Goal: Task Accomplishment & Management: Complete application form

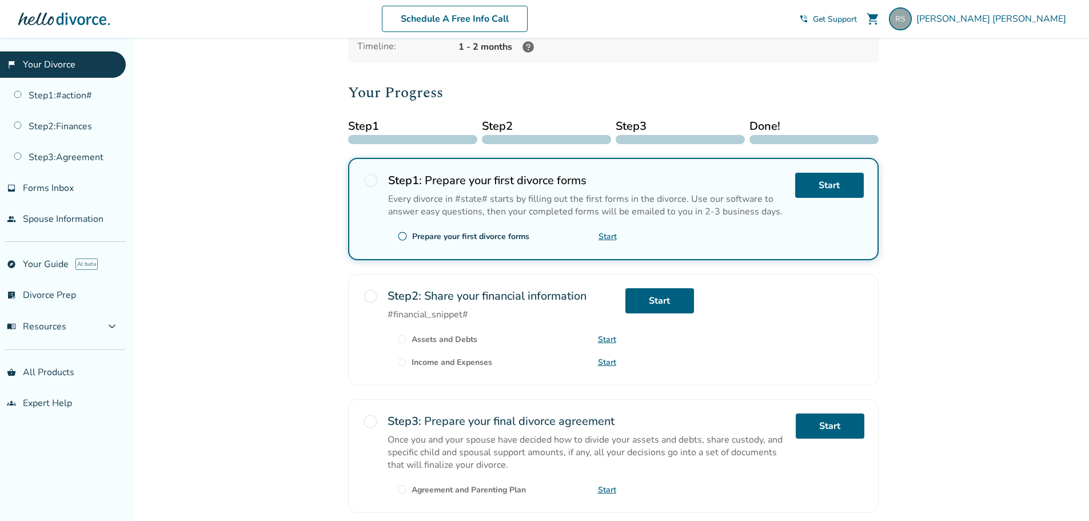
scroll to position [171, 0]
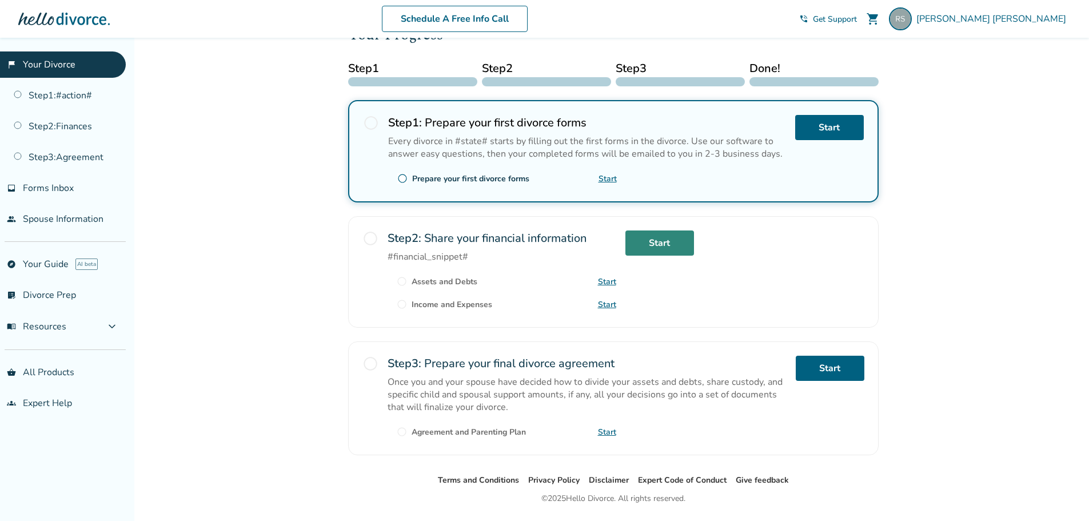
click at [647, 237] on link "Start" at bounding box center [659, 242] width 69 height 25
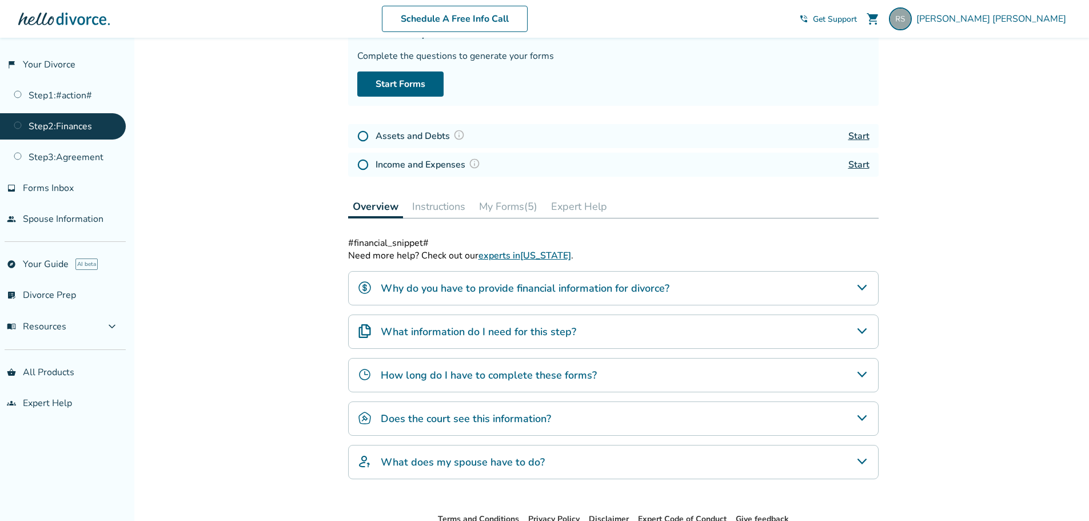
scroll to position [114, 0]
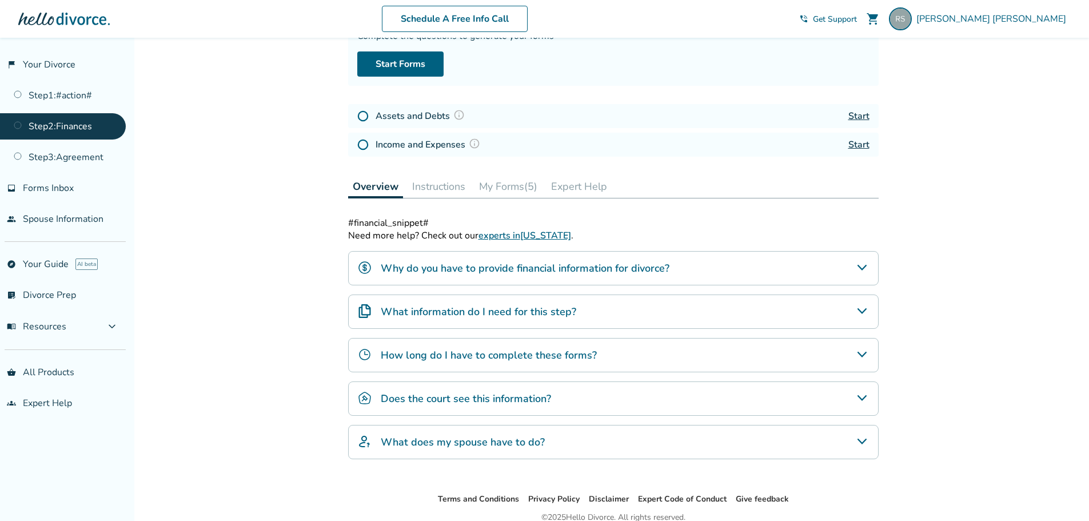
click at [463, 311] on h4 "What information do I need for this step?" at bounding box center [478, 311] width 195 height 15
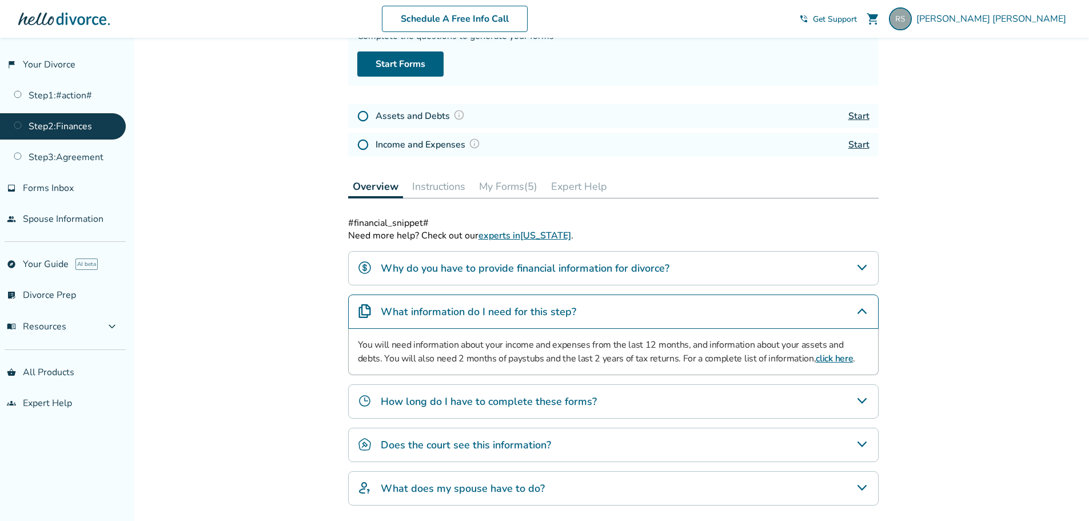
click at [494, 266] on h4 "Why do you have to provide financial information for divorce?" at bounding box center [525, 268] width 289 height 15
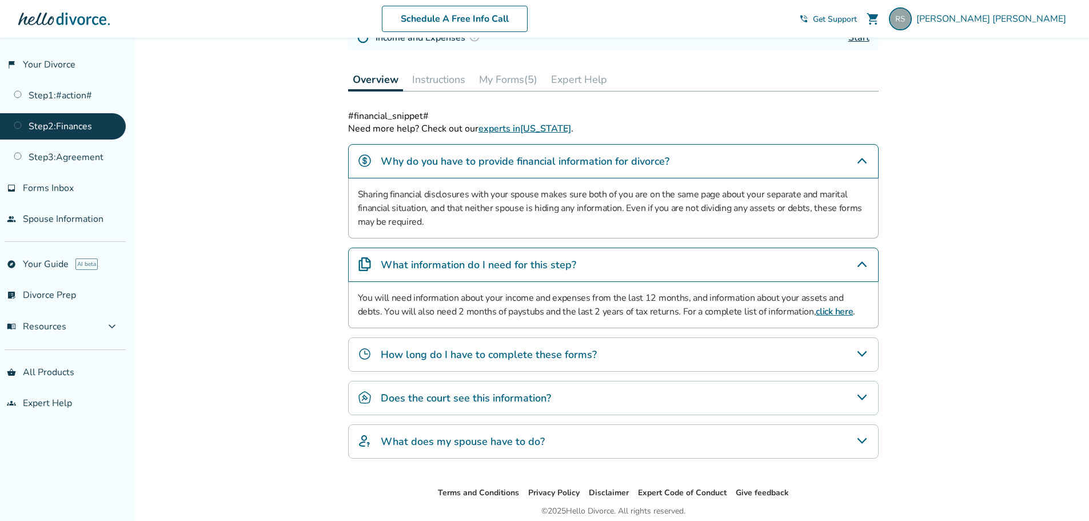
scroll to position [229, 0]
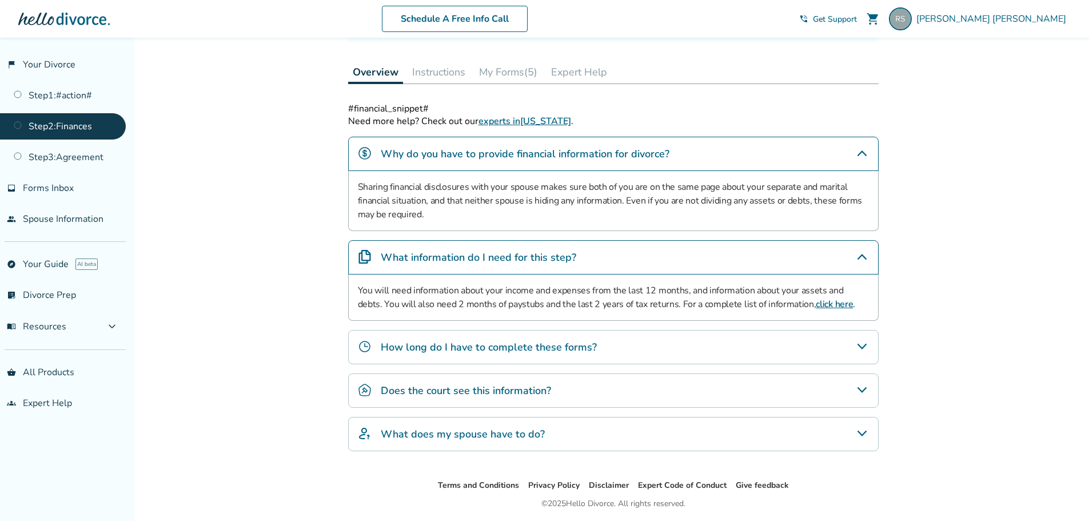
click at [555, 347] on h4 "How long do I have to complete these forms?" at bounding box center [489, 346] width 216 height 15
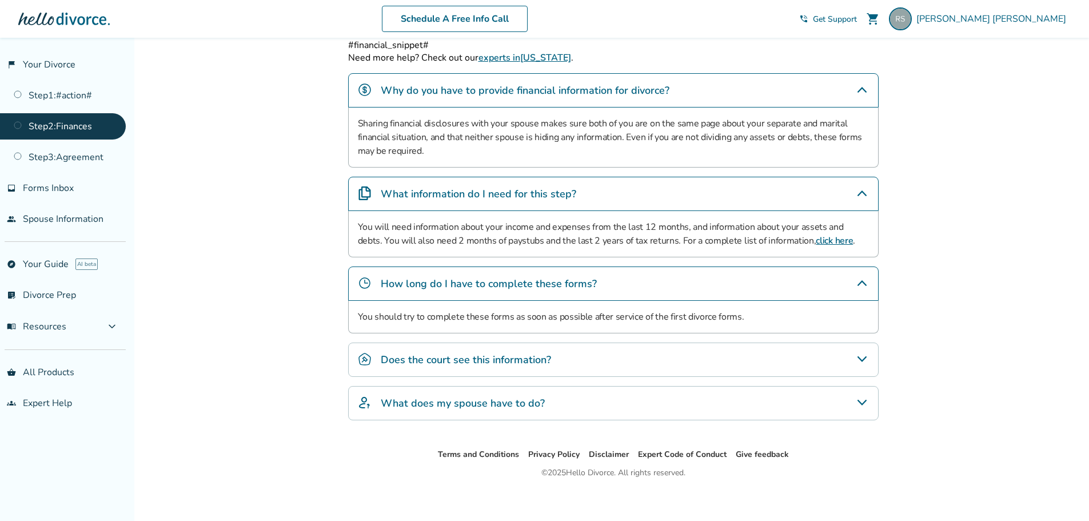
scroll to position [299, 0]
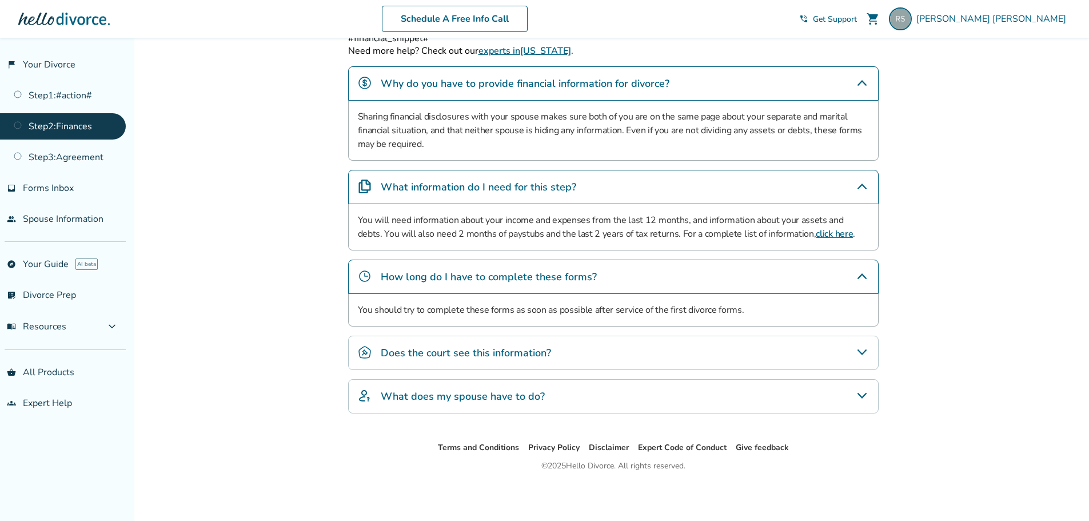
click at [503, 352] on h4 "Does the court see this information?" at bounding box center [466, 352] width 170 height 15
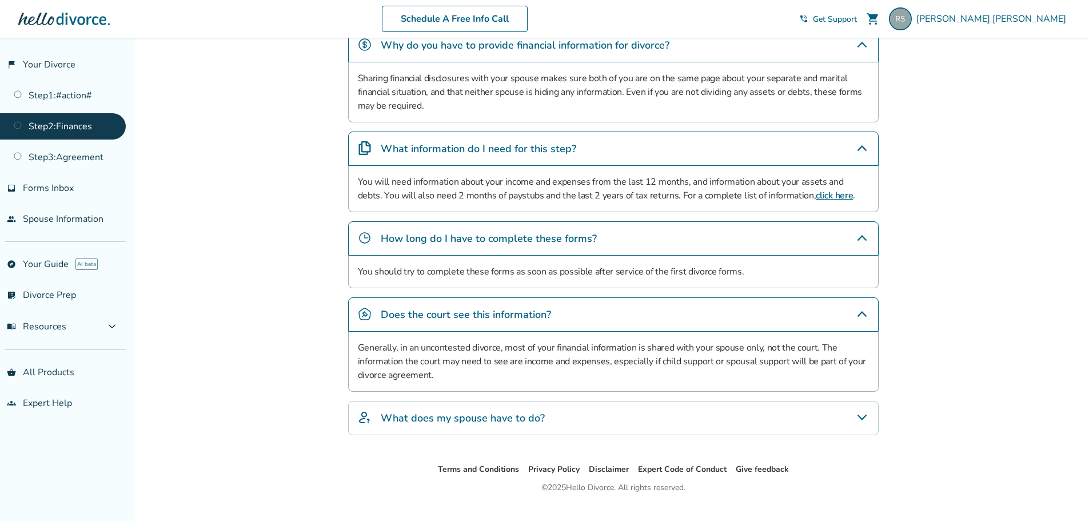
scroll to position [356, 0]
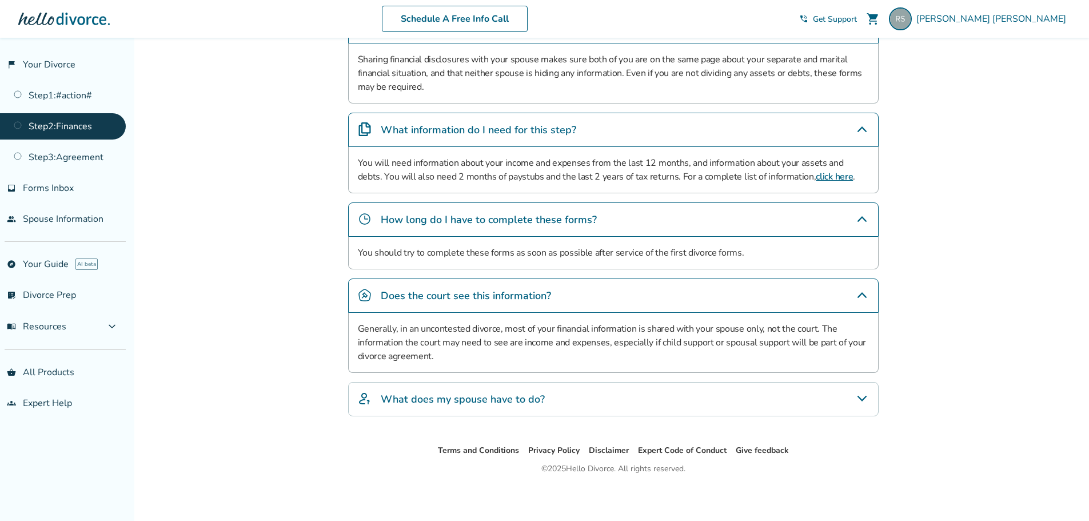
click at [487, 400] on h4 "What does my spouse have to do?" at bounding box center [463, 398] width 164 height 15
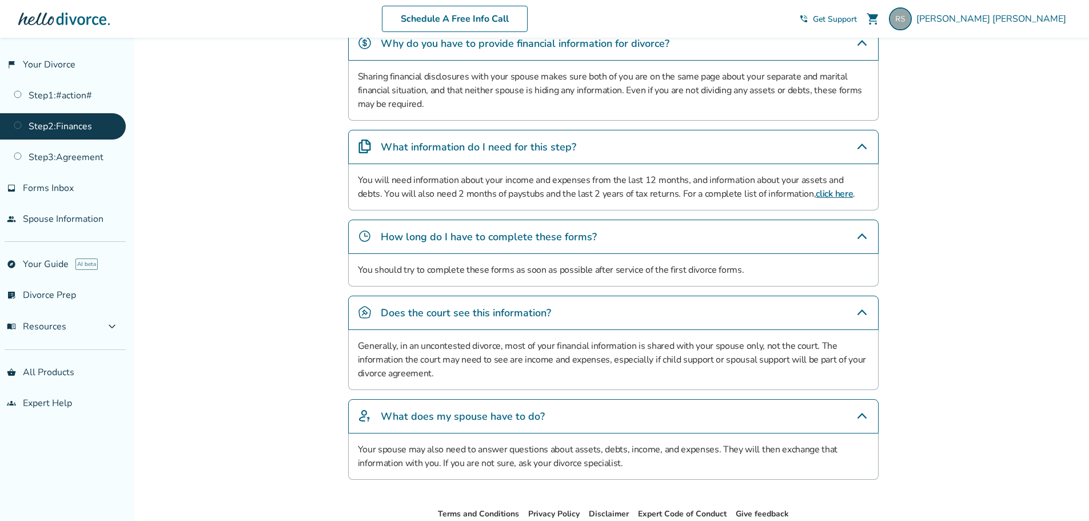
scroll to position [291, 0]
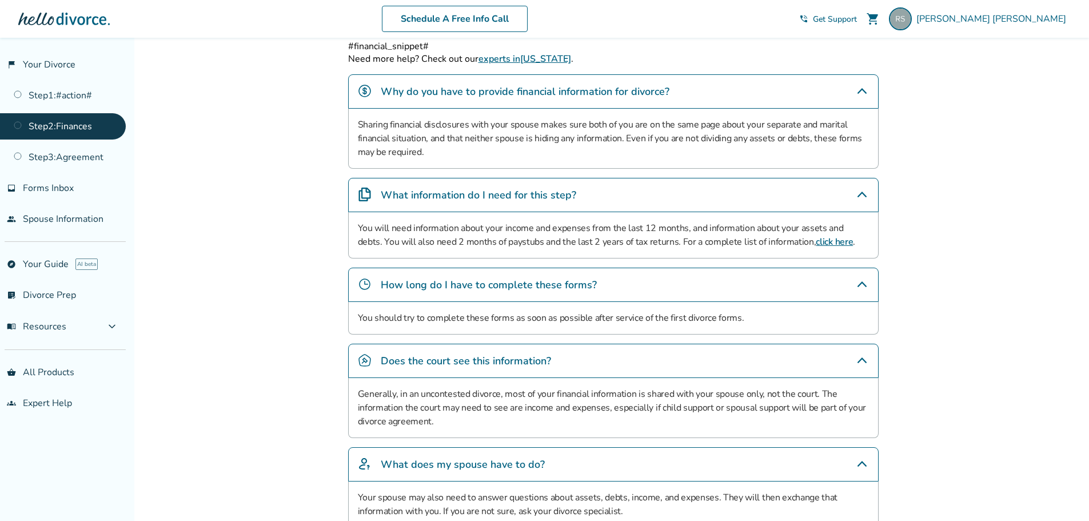
click at [815, 245] on link "click here" at bounding box center [833, 241] width 37 height 13
click at [67, 158] on link "Step 3 : Agreement" at bounding box center [63, 157] width 126 height 26
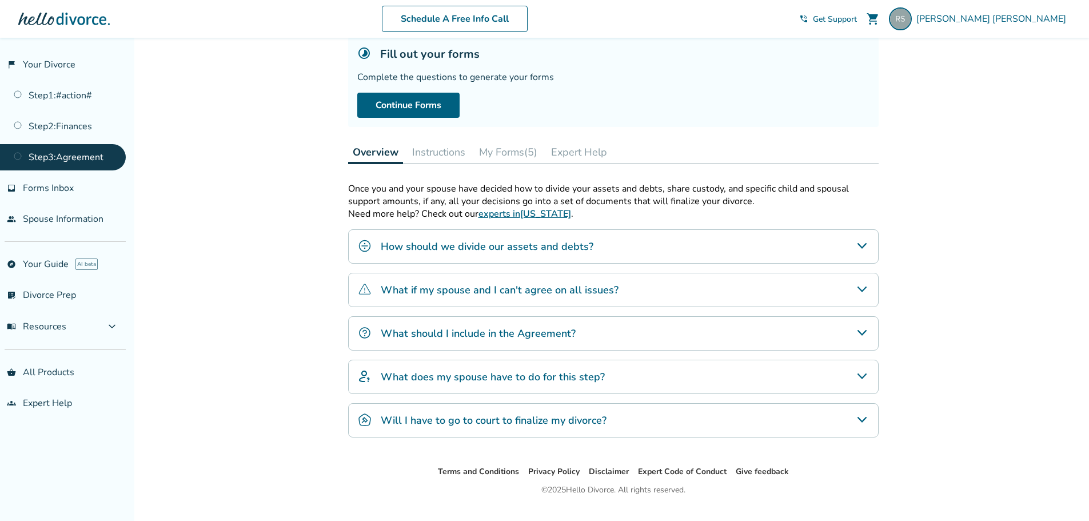
scroll to position [97, 0]
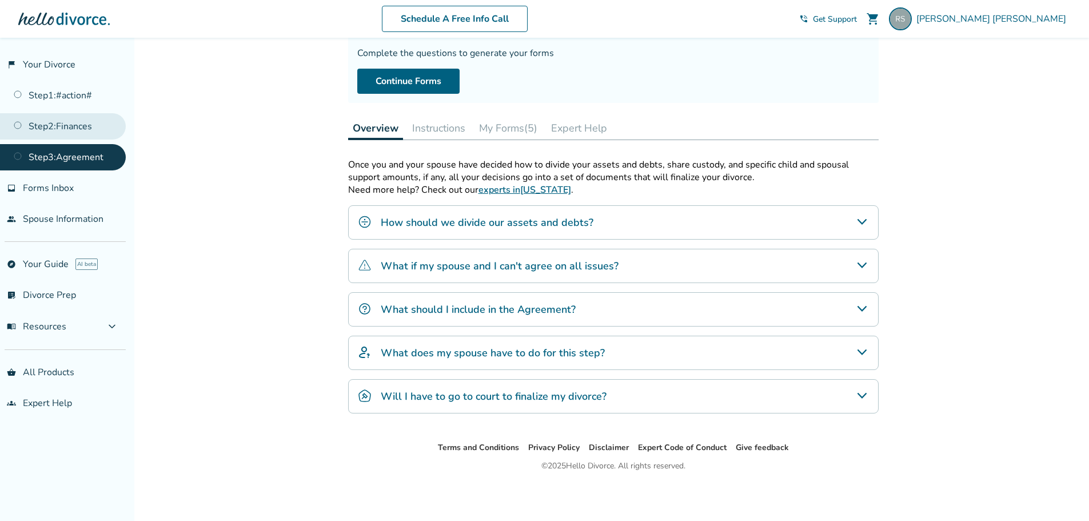
click at [72, 125] on link "Step 2 : Finances" at bounding box center [63, 126] width 126 height 26
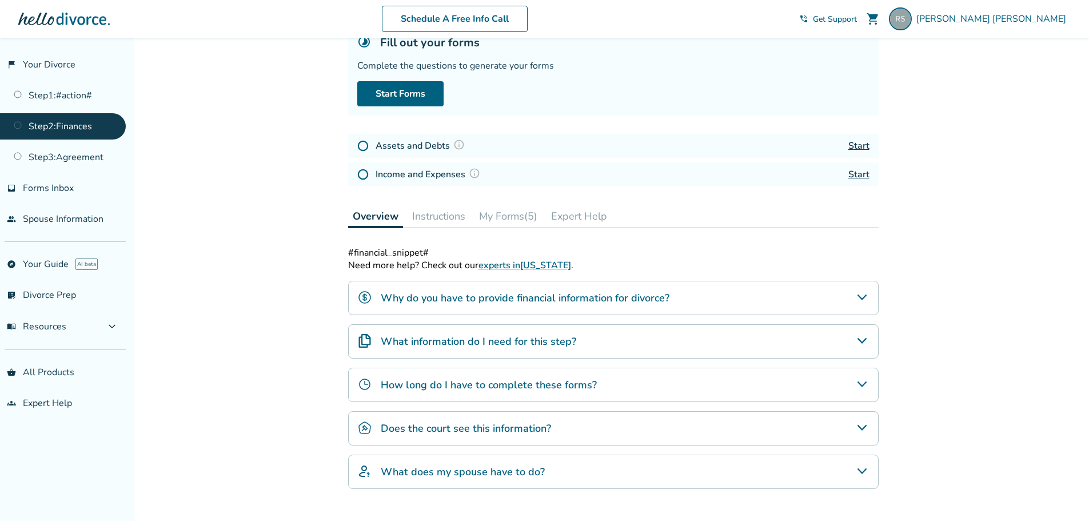
scroll to position [114, 0]
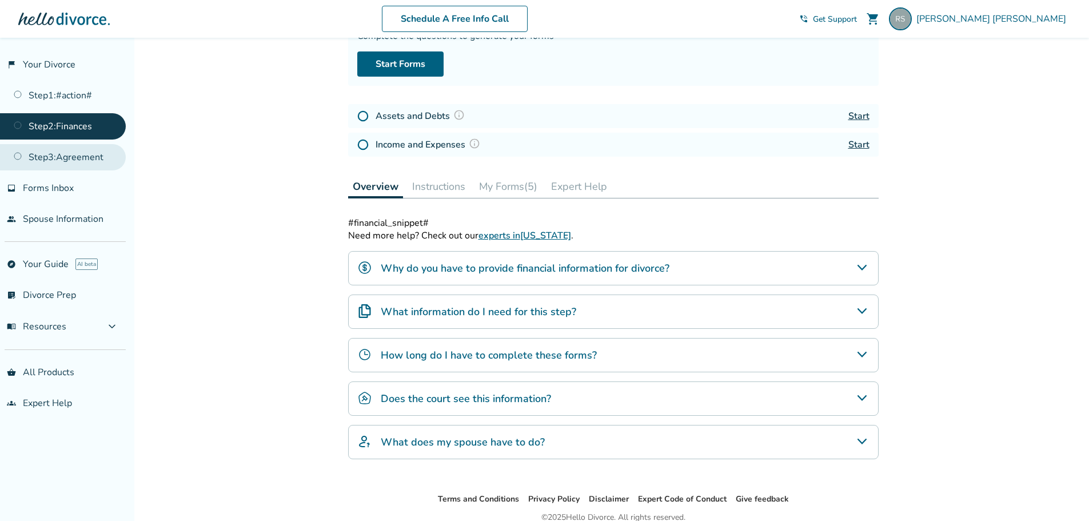
click at [71, 158] on link "Step 3 : Agreement" at bounding box center [63, 157] width 126 height 26
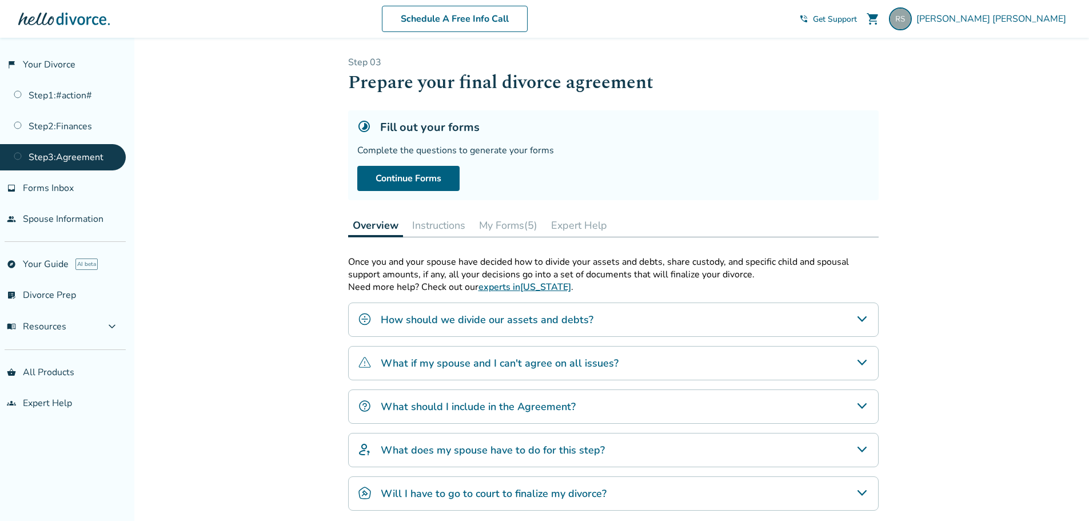
click at [475, 402] on h4 "What should I include in the Agreement?" at bounding box center [478, 406] width 195 height 15
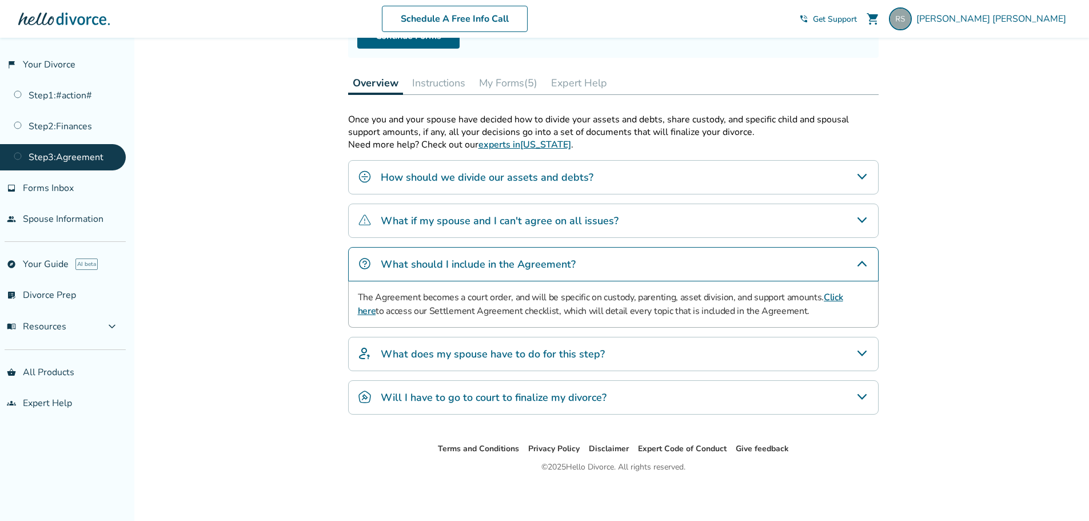
scroll to position [143, 0]
click at [546, 353] on h4 "What does my spouse have to do for this step?" at bounding box center [493, 352] width 224 height 15
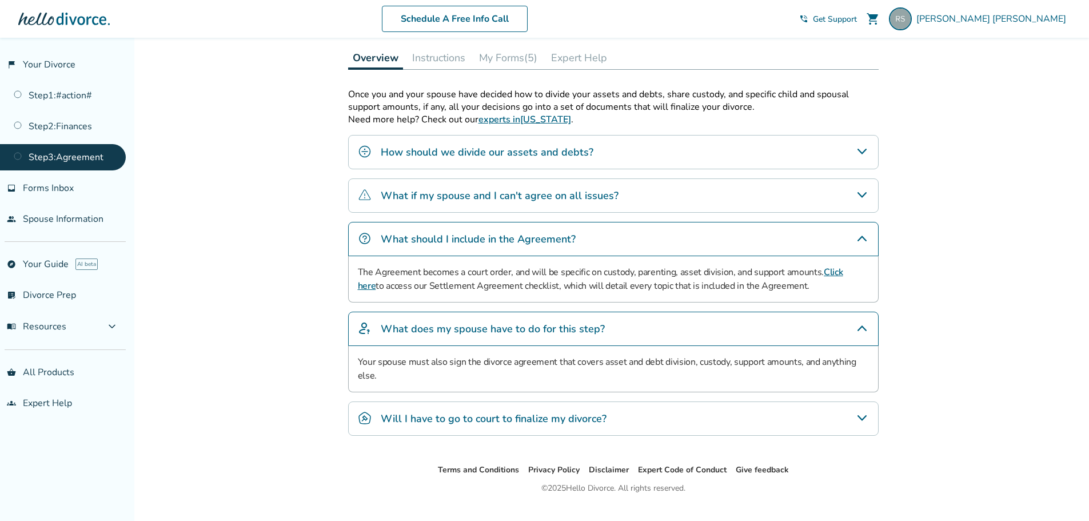
scroll to position [190, 0]
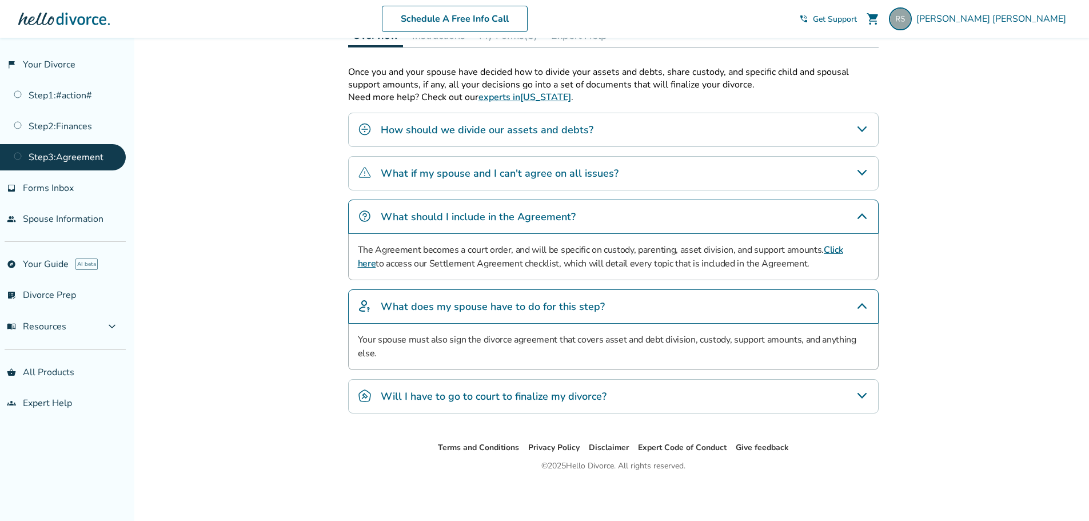
click at [490, 396] on h4 "Will I have to go to court to finalize my divorce?" at bounding box center [494, 396] width 226 height 15
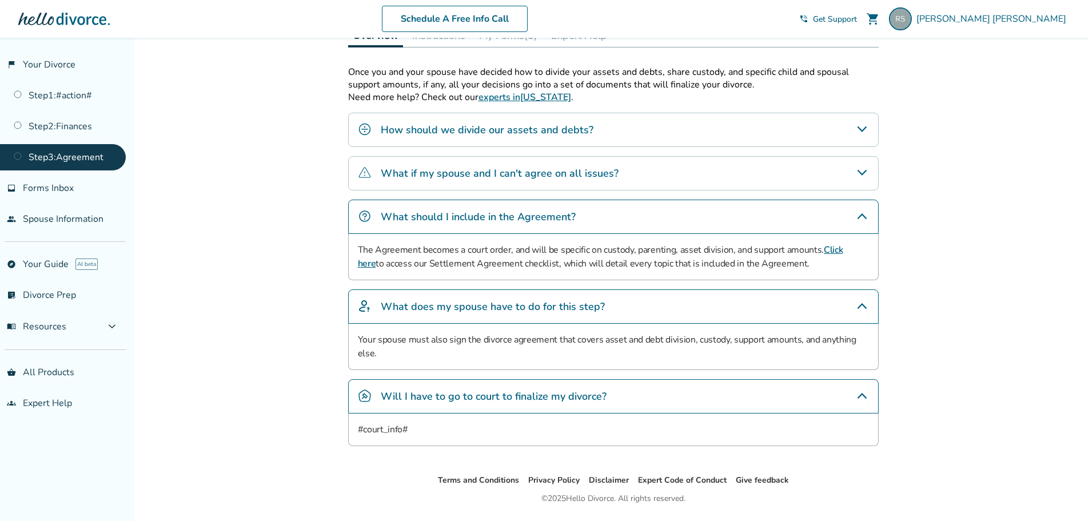
click at [392, 434] on div "#court_info#" at bounding box center [613, 429] width 530 height 33
click at [422, 395] on h4 "Will I have to go to court to finalize my divorce?" at bounding box center [494, 396] width 226 height 15
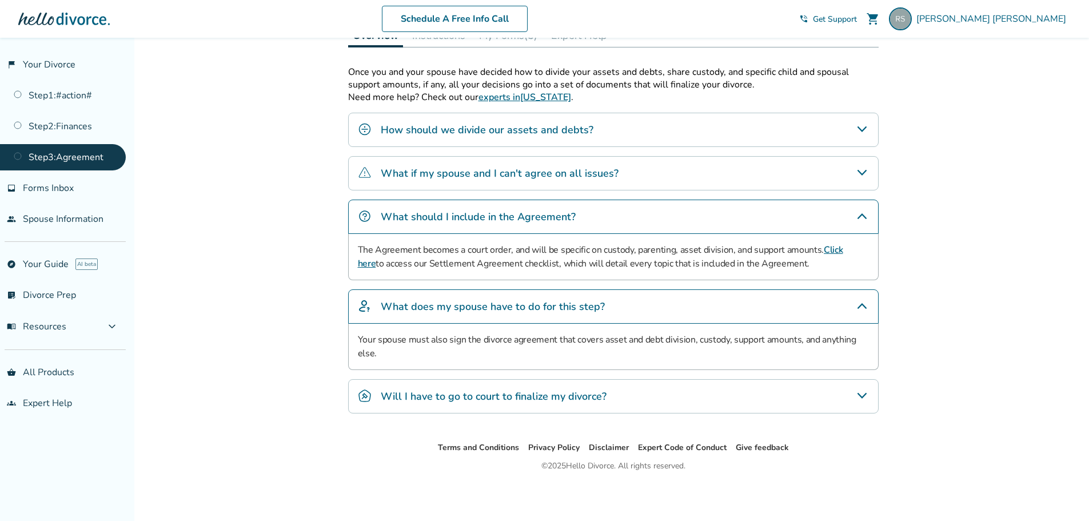
click at [841, 251] on link "Click here" at bounding box center [600, 256] width 485 height 26
click at [78, 94] on link "Step 1 : #action#" at bounding box center [63, 95] width 126 height 26
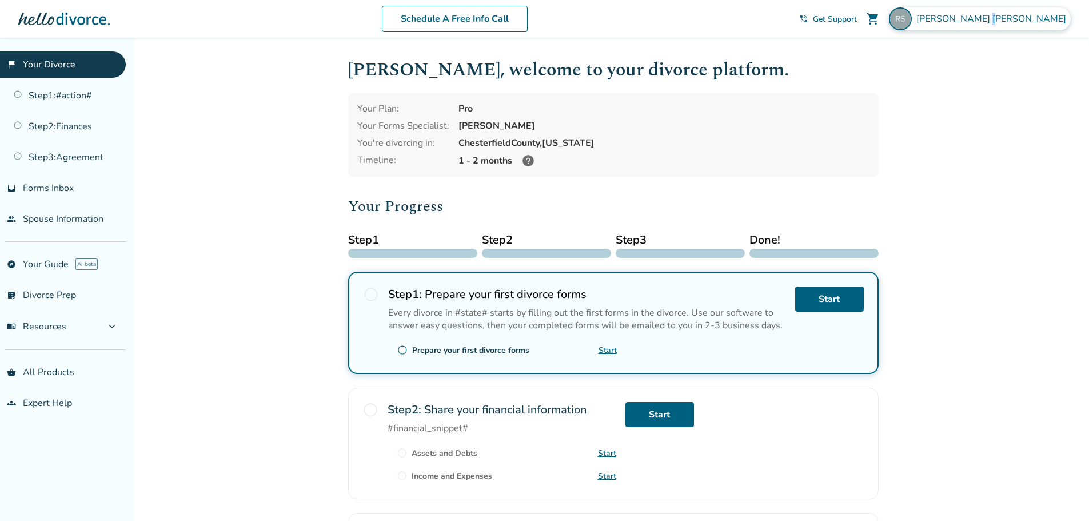
click at [1041, 20] on span "Ruth Shirley" at bounding box center [993, 19] width 154 height 13
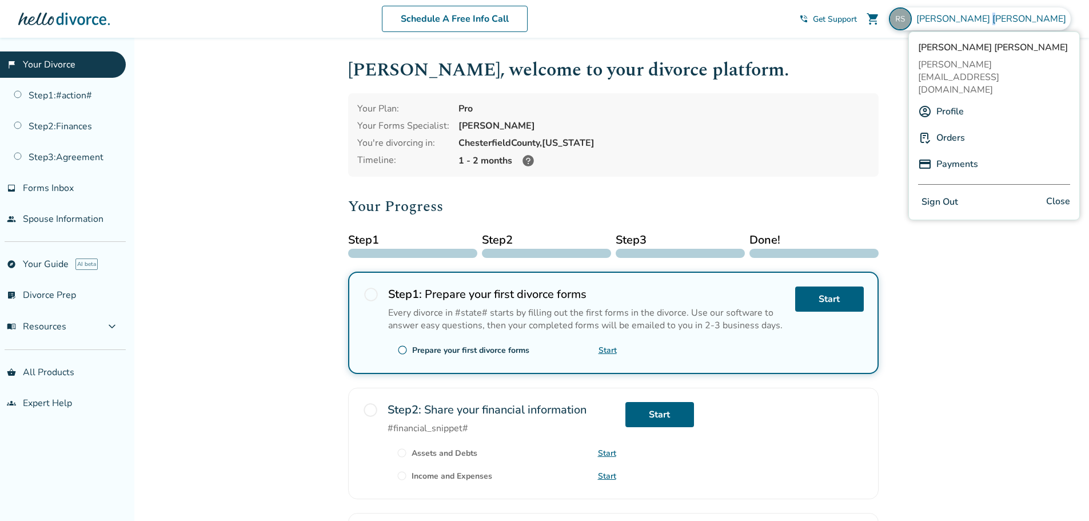
click at [952, 127] on link "Orders" at bounding box center [950, 138] width 29 height 22
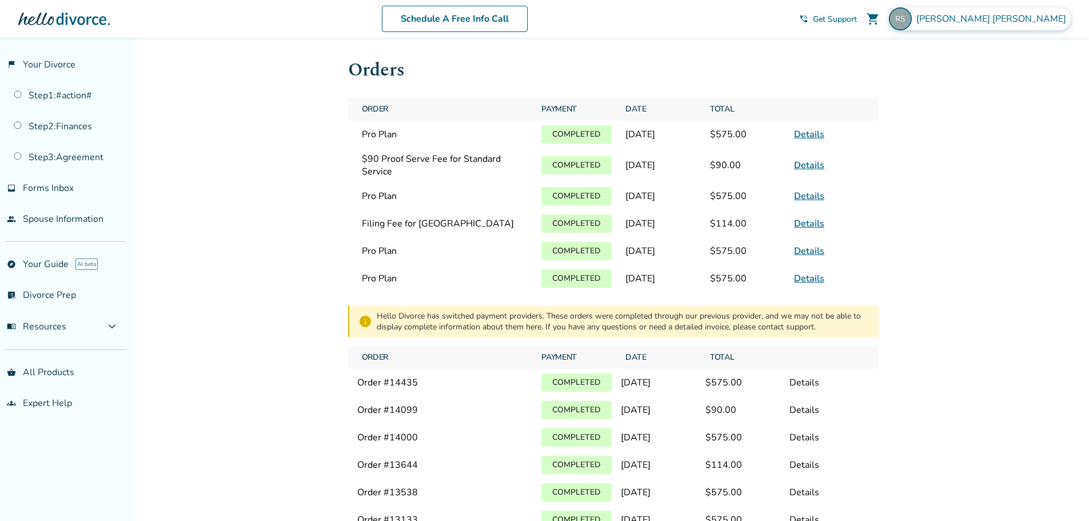
click at [1028, 21] on span "Ruth Shirley" at bounding box center [993, 19] width 154 height 13
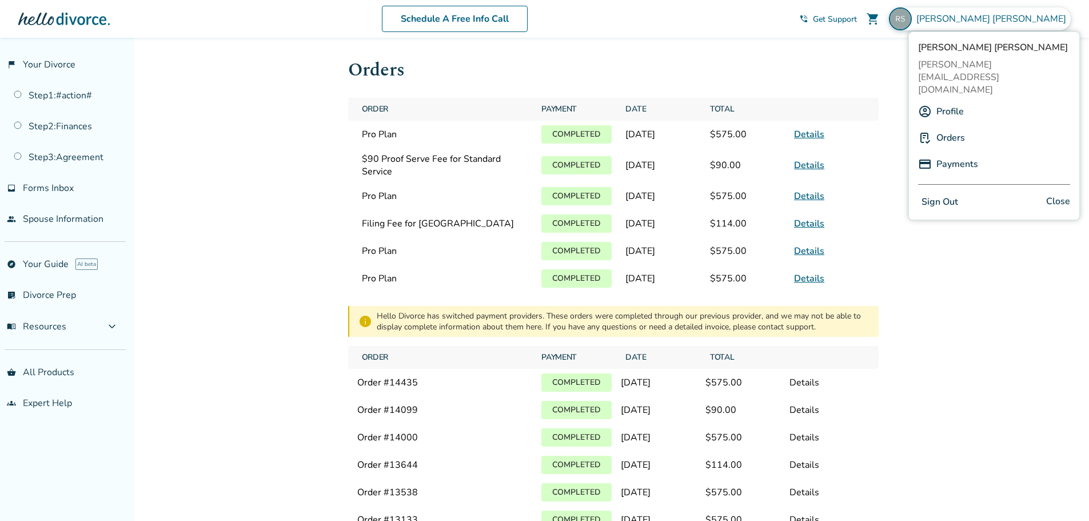
click at [956, 101] on link "Profile" at bounding box center [949, 112] width 27 height 22
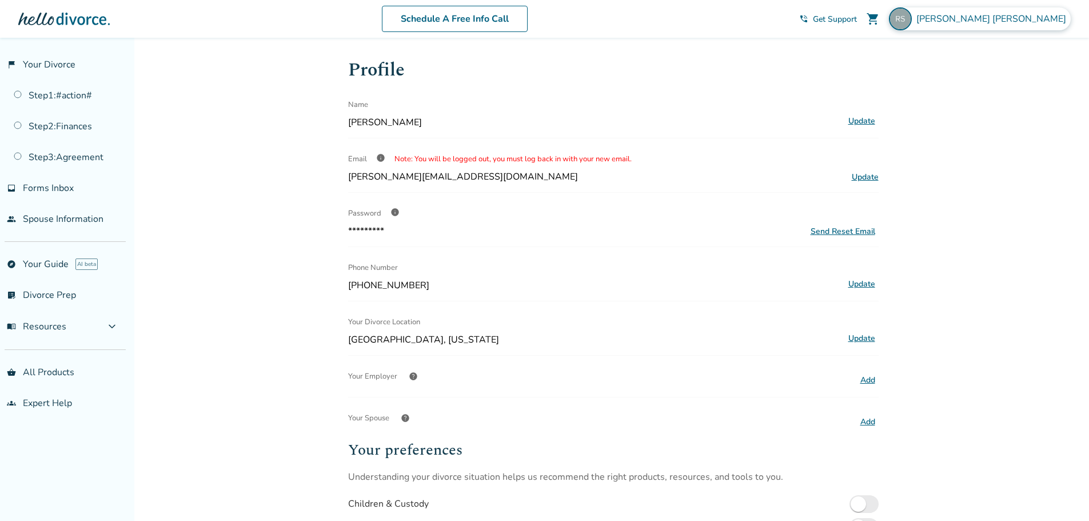
click at [1031, 20] on span "Ruth Shirley" at bounding box center [993, 19] width 154 height 13
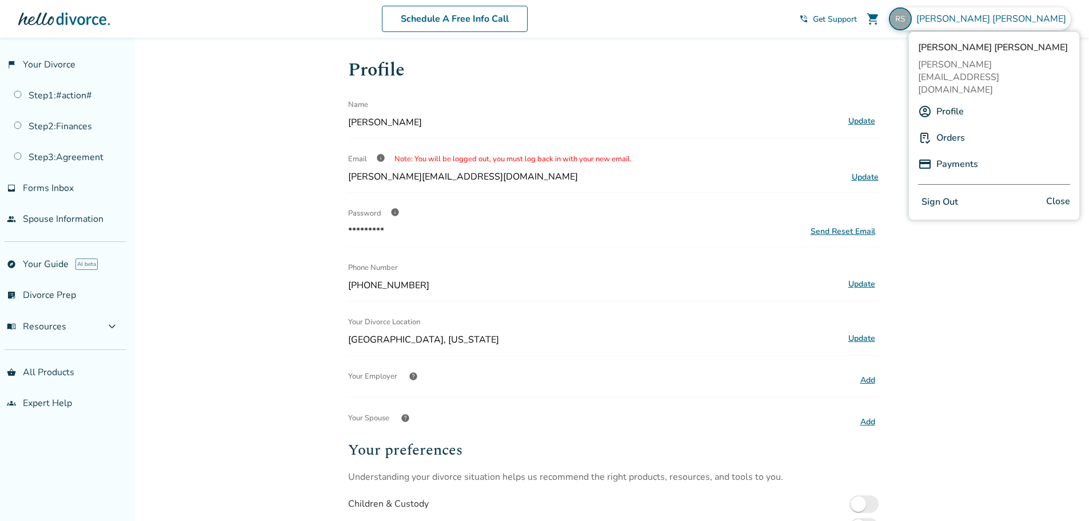
click at [957, 127] on link "Orders" at bounding box center [950, 138] width 29 height 22
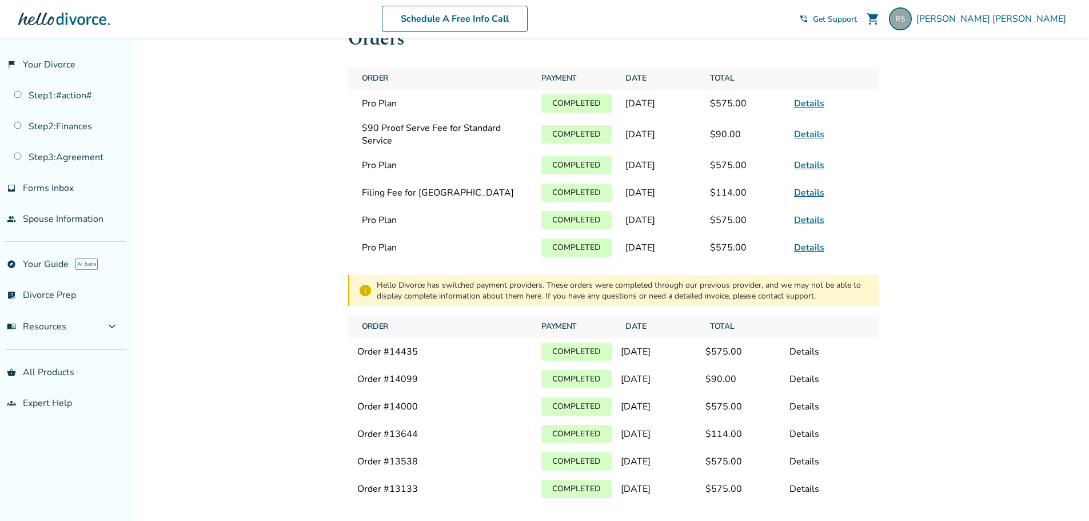
scroll to position [111, 0]
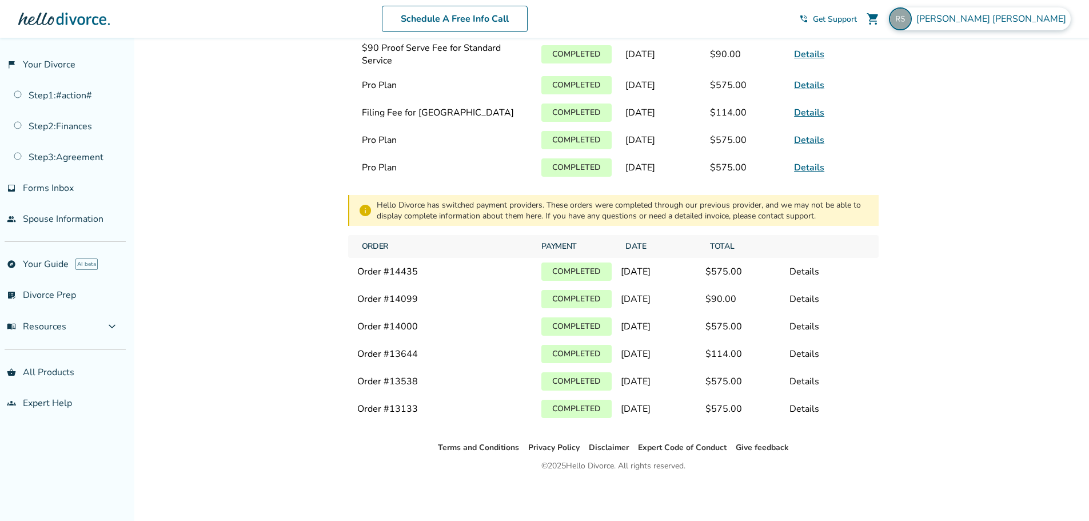
click at [1026, 17] on span "Ruth Shirley" at bounding box center [993, 19] width 154 height 13
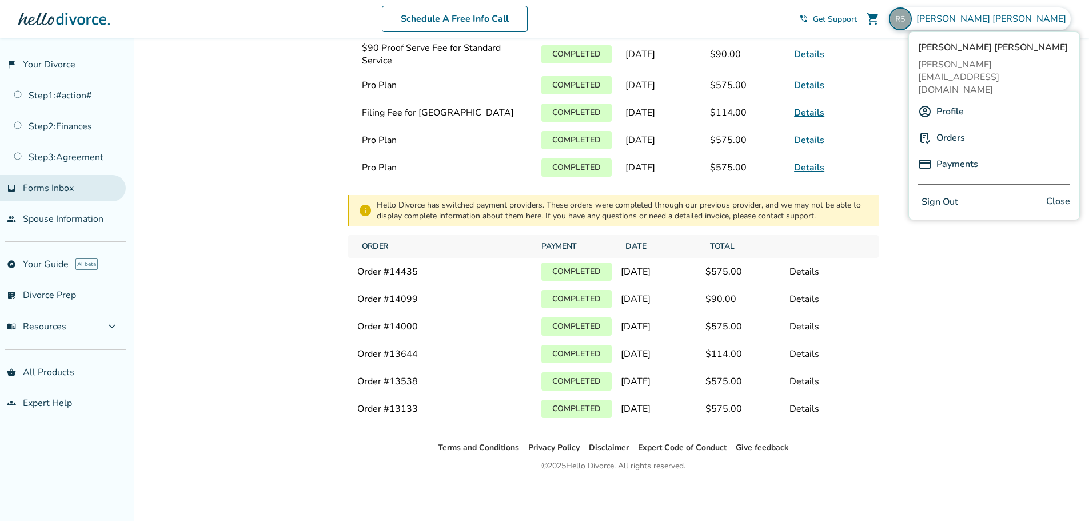
click at [58, 189] on span "Forms Inbox" at bounding box center [48, 188] width 51 height 13
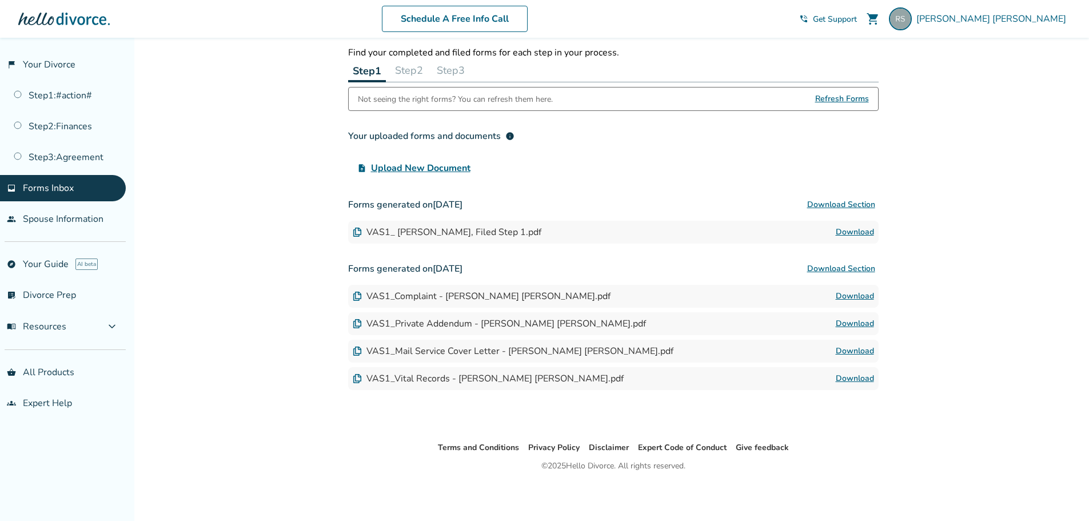
scroll to position [38, 0]
click at [431, 231] on div "VAS1_ Shirley Ruth, Filed Step 1.pdf" at bounding box center [447, 232] width 189 height 13
click at [860, 232] on link "Download" at bounding box center [854, 232] width 38 height 14
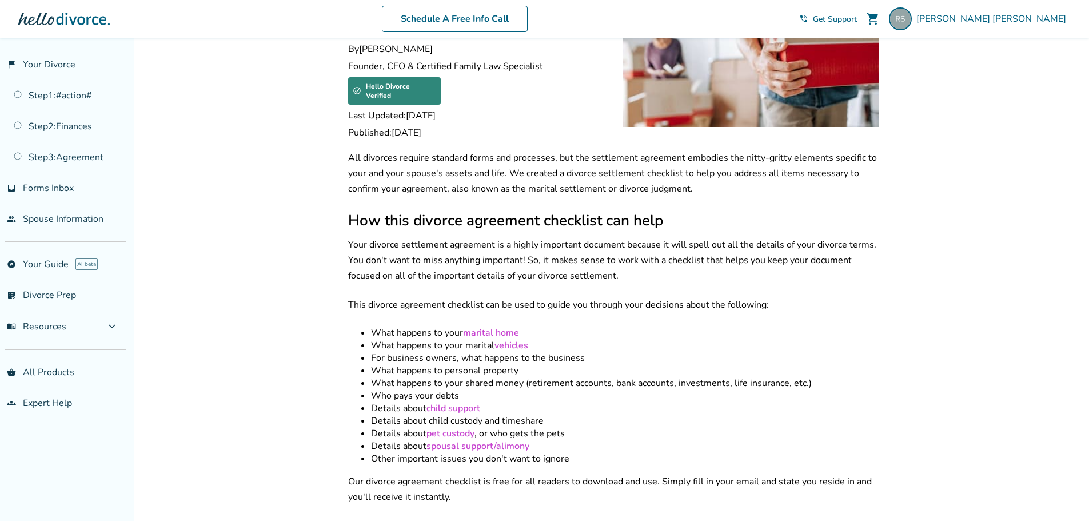
scroll to position [114, 0]
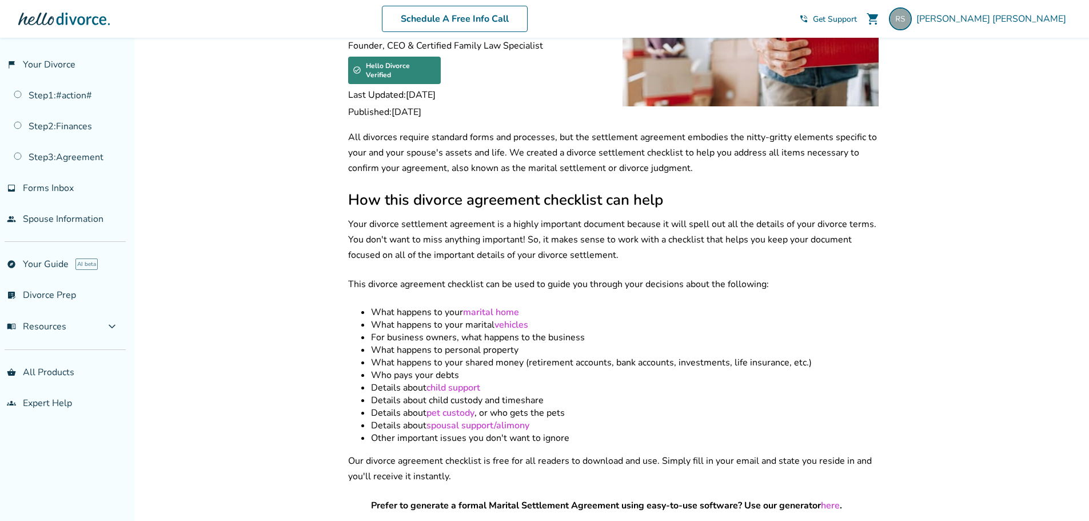
click at [448, 419] on link "spousal support/alimony" at bounding box center [477, 425] width 103 height 13
click at [75, 126] on link "Step 2 : Finances" at bounding box center [63, 126] width 126 height 26
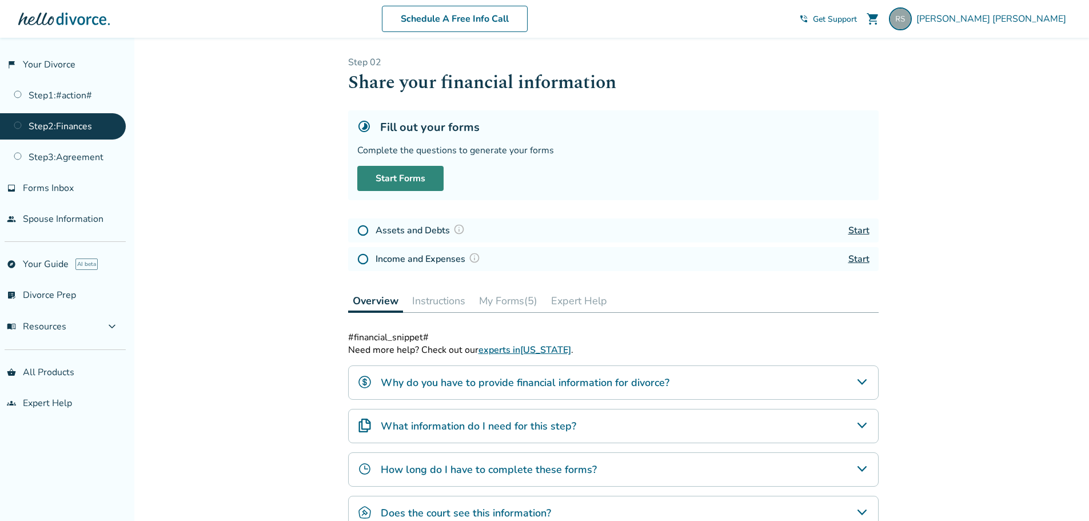
click at [421, 174] on link "Start Forms" at bounding box center [400, 178] width 86 height 25
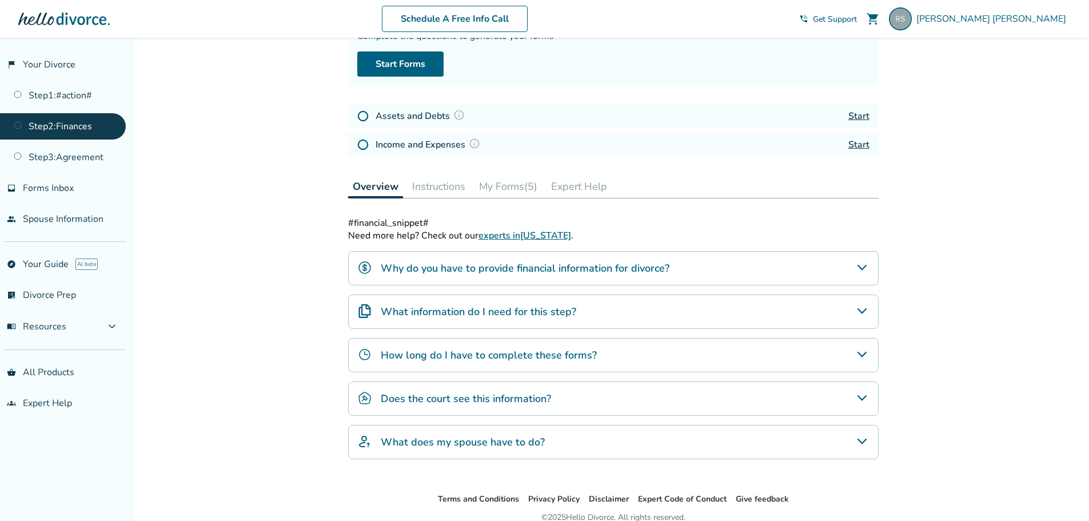
scroll to position [166, 0]
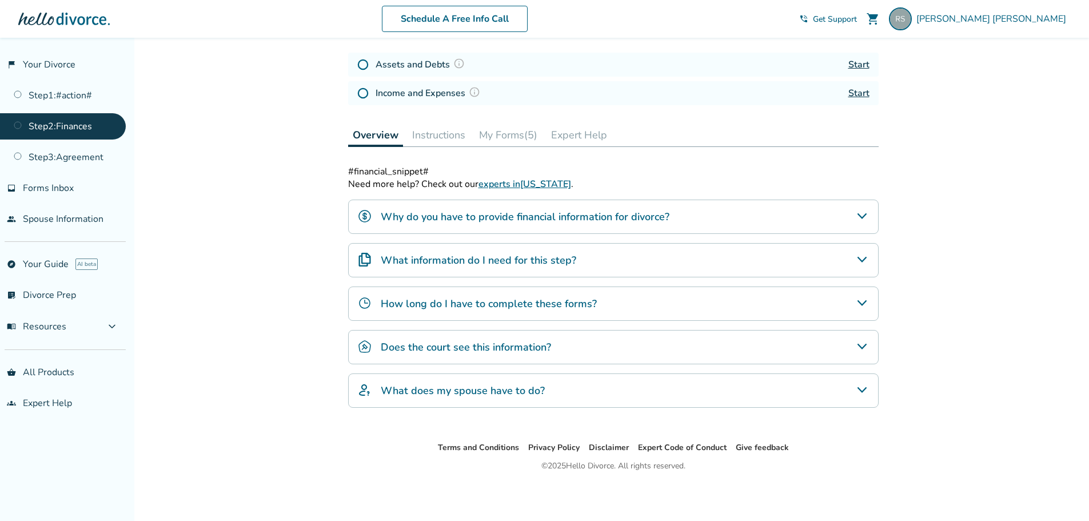
click at [561, 307] on h4 "How long do I have to complete these forms?" at bounding box center [489, 303] width 216 height 15
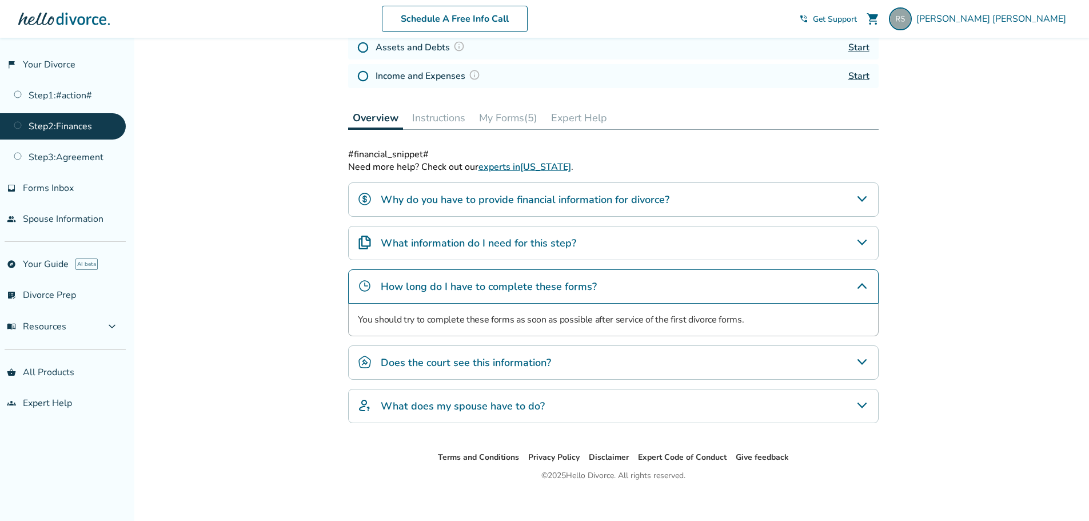
scroll to position [193, 0]
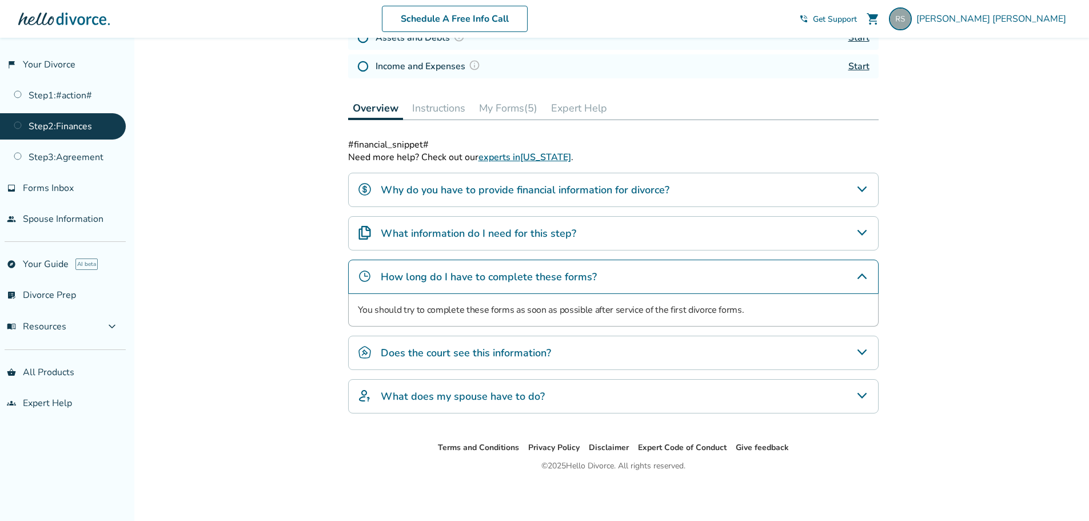
click at [546, 351] on h4 "Does the court see this information?" at bounding box center [466, 352] width 170 height 15
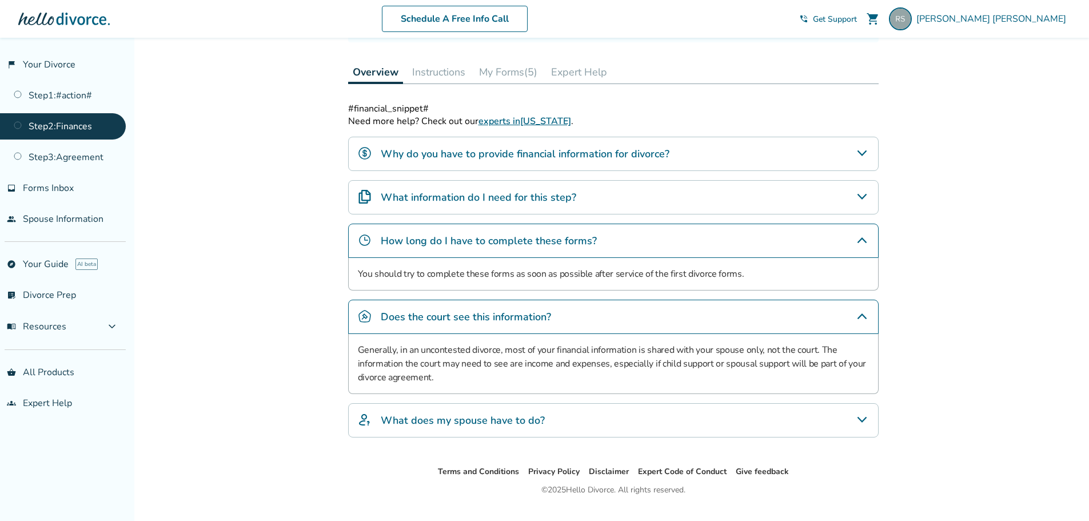
scroll to position [250, 0]
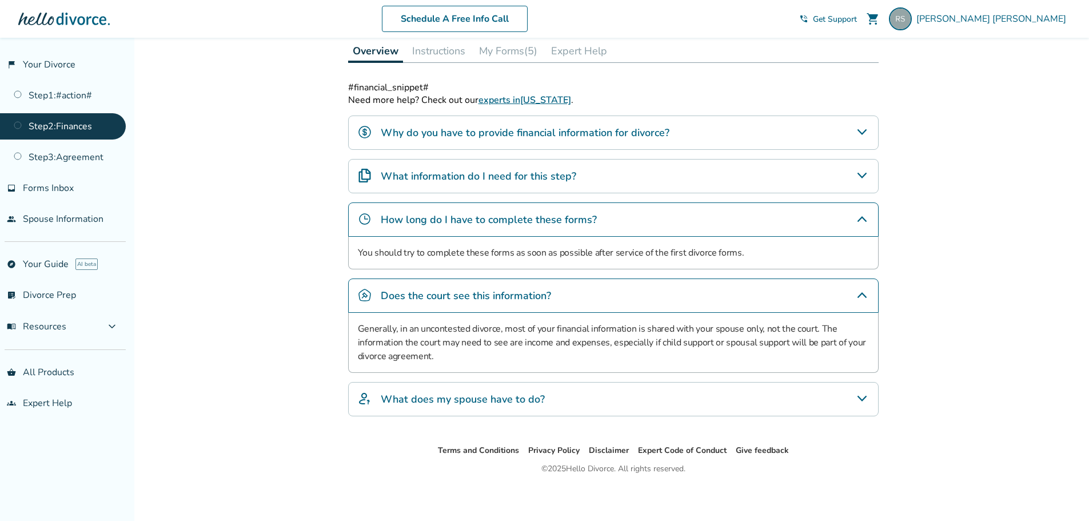
click at [479, 401] on h4 "What does my spouse have to do?" at bounding box center [463, 398] width 164 height 15
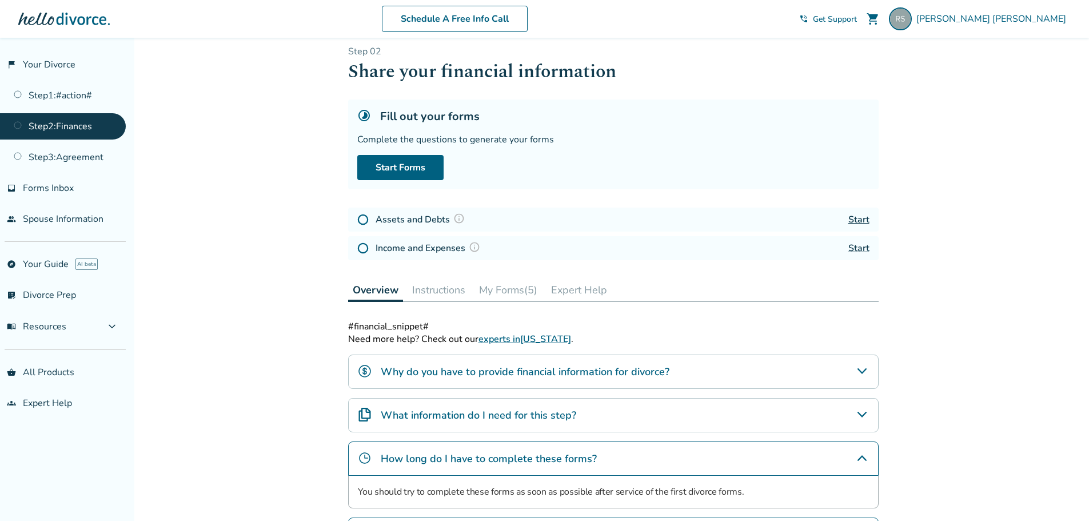
scroll to position [0, 0]
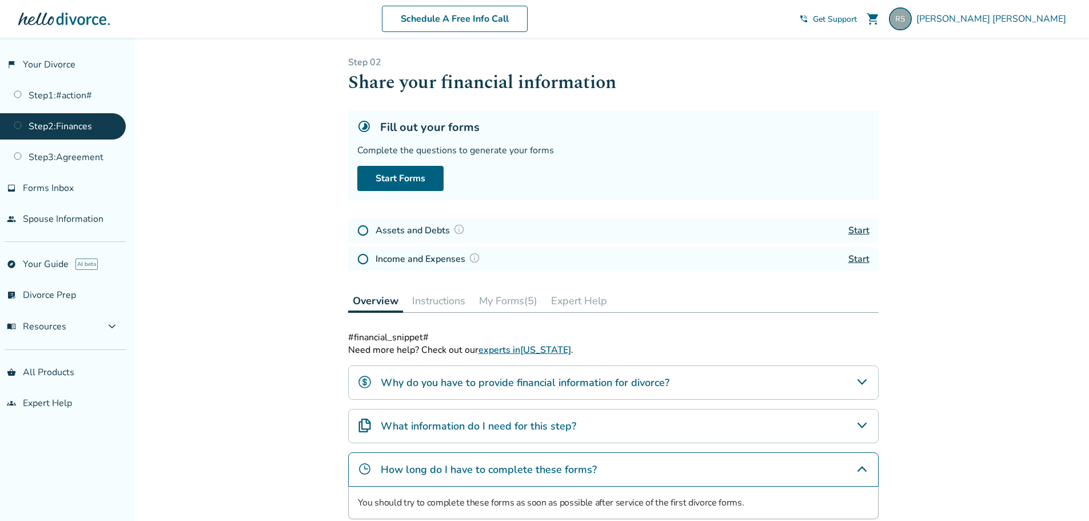
click at [447, 302] on button "Instructions" at bounding box center [438, 300] width 62 height 23
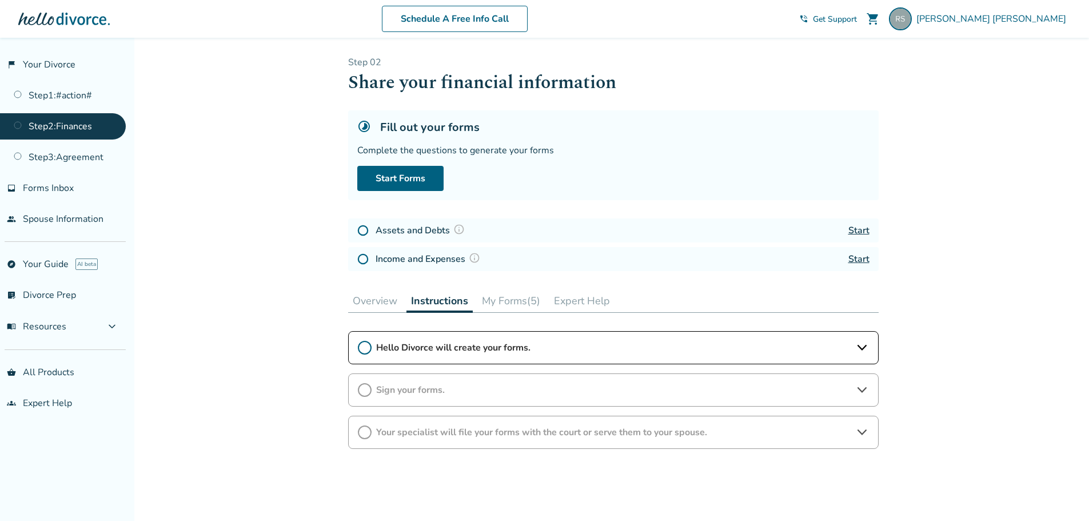
click at [445, 349] on span "Hello Divorce will create your forms." at bounding box center [613, 347] width 474 height 13
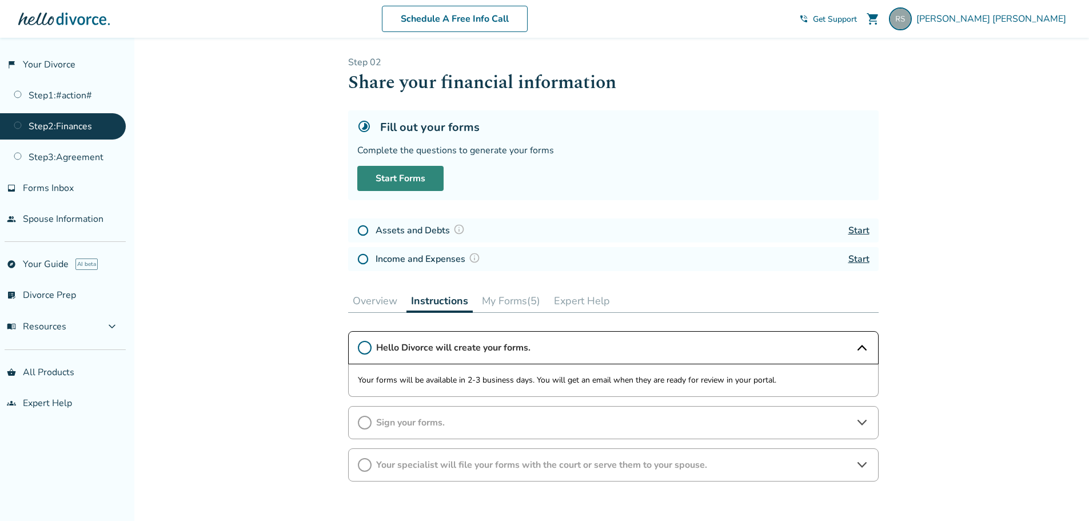
click at [398, 176] on link "Start Forms" at bounding box center [400, 178] width 86 height 25
